Goal: Book appointment/travel/reservation

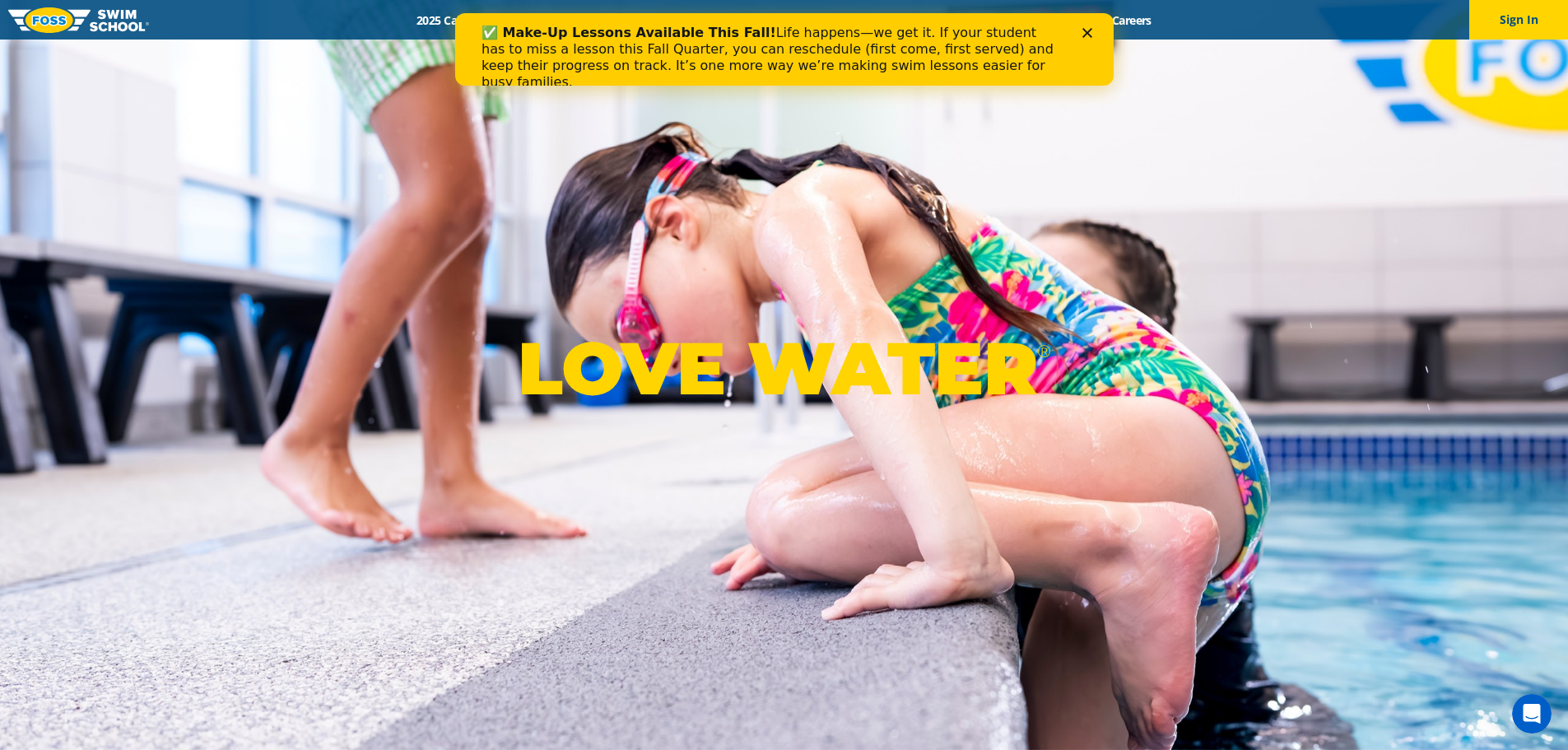
click at [1083, 33] on icon "Close" at bounding box center [1087, 32] width 10 height 10
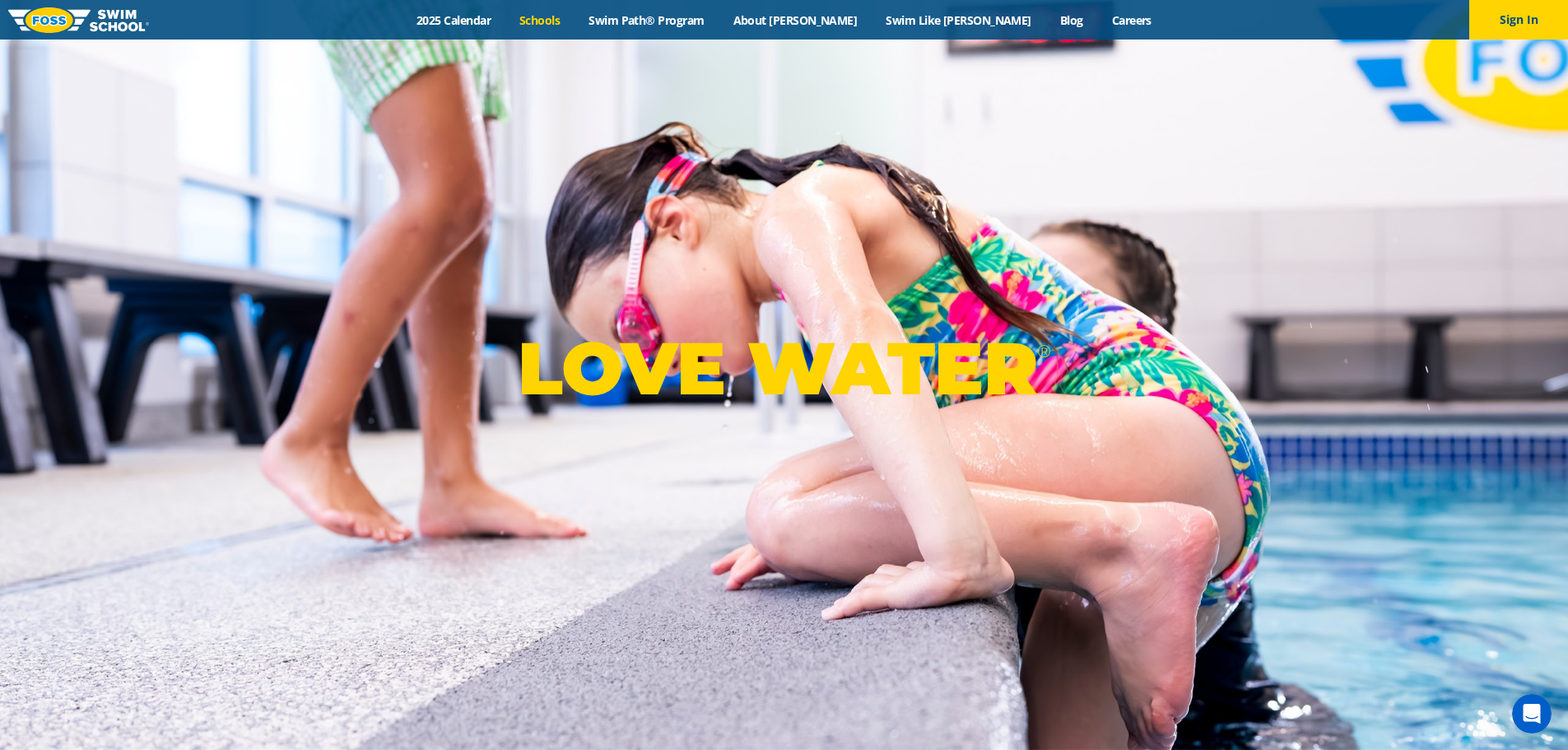
click at [575, 15] on link "Schools" at bounding box center [540, 19] width 69 height 16
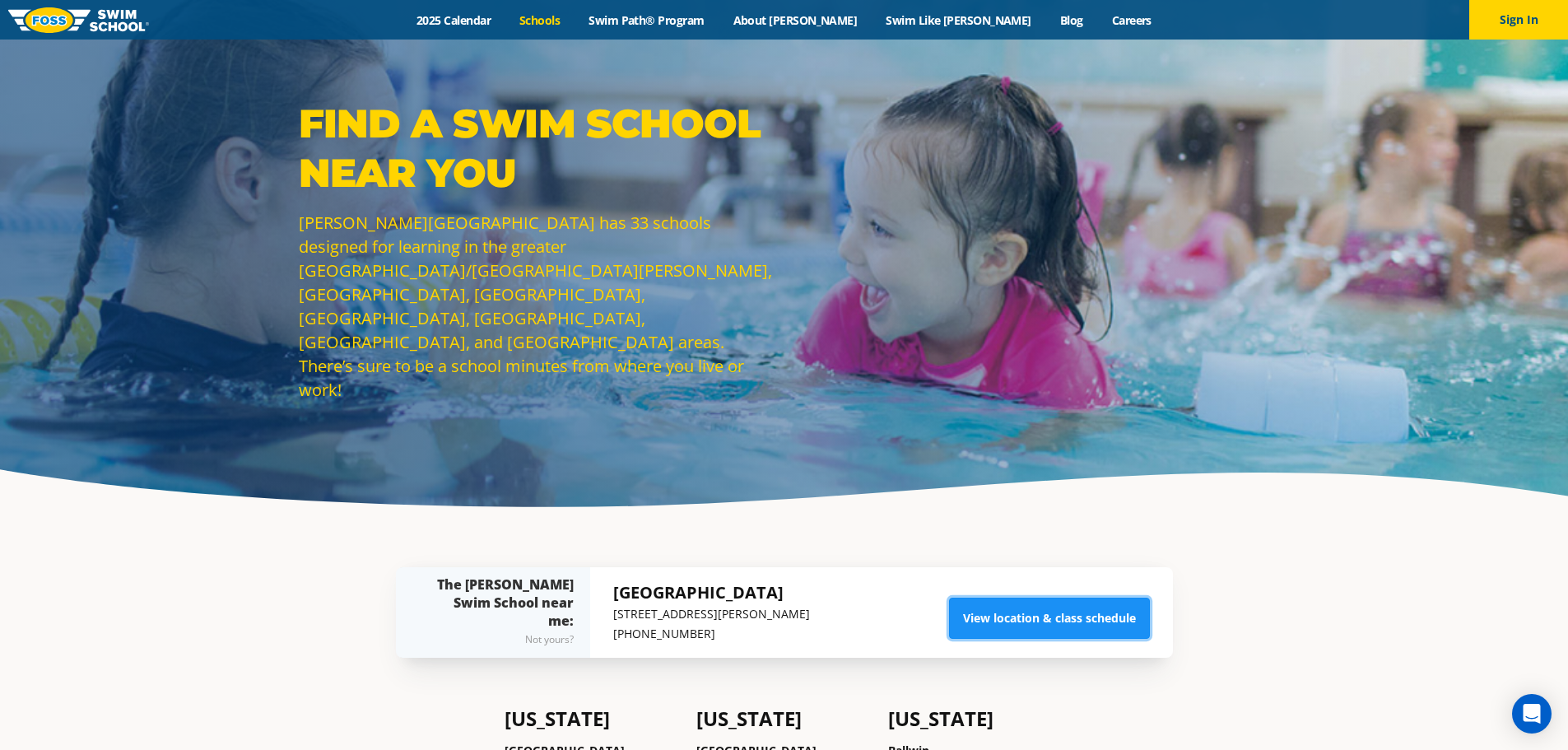
click at [1109, 622] on link "View location & class schedule" at bounding box center [1050, 618] width 201 height 42
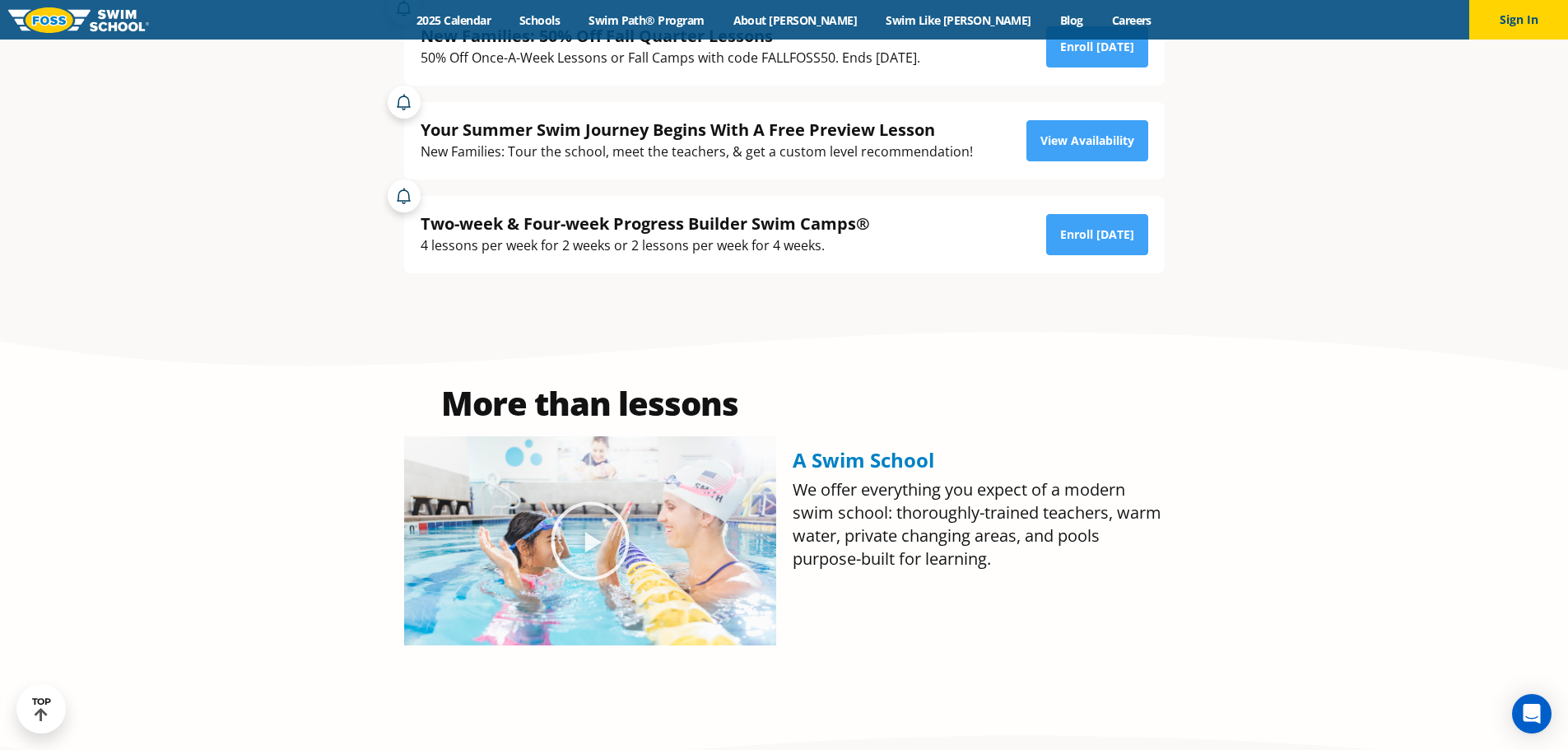
scroll to position [411, 0]
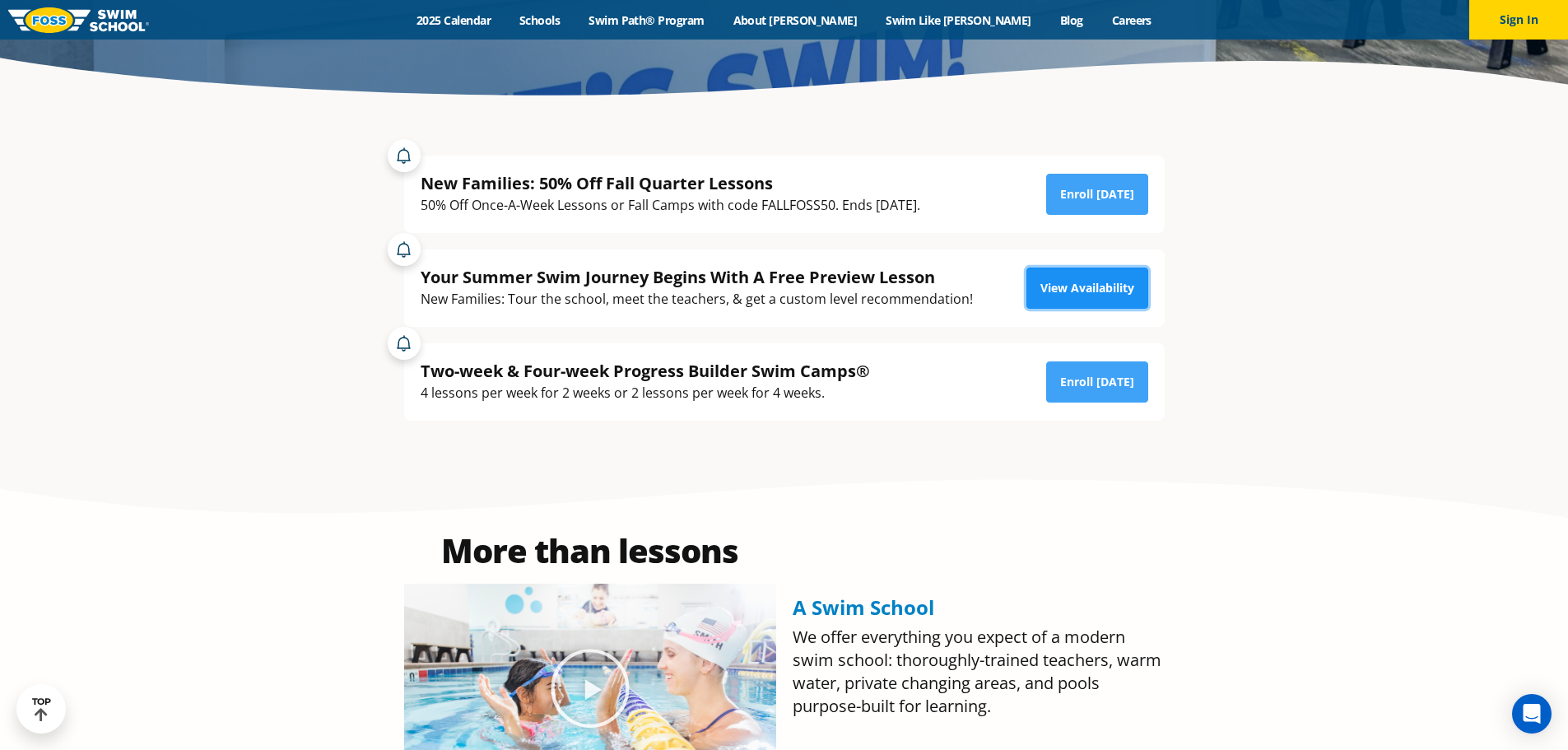
click at [1060, 289] on link "View Availability" at bounding box center [1087, 288] width 122 height 42
